Goal: Find specific page/section: Find specific page/section

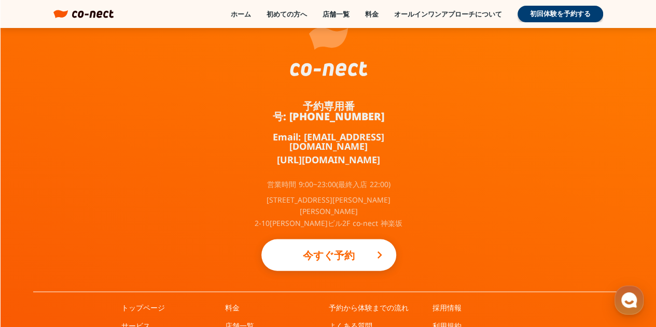
scroll to position [6870, 0]
